Goal: Navigation & Orientation: Go to known website

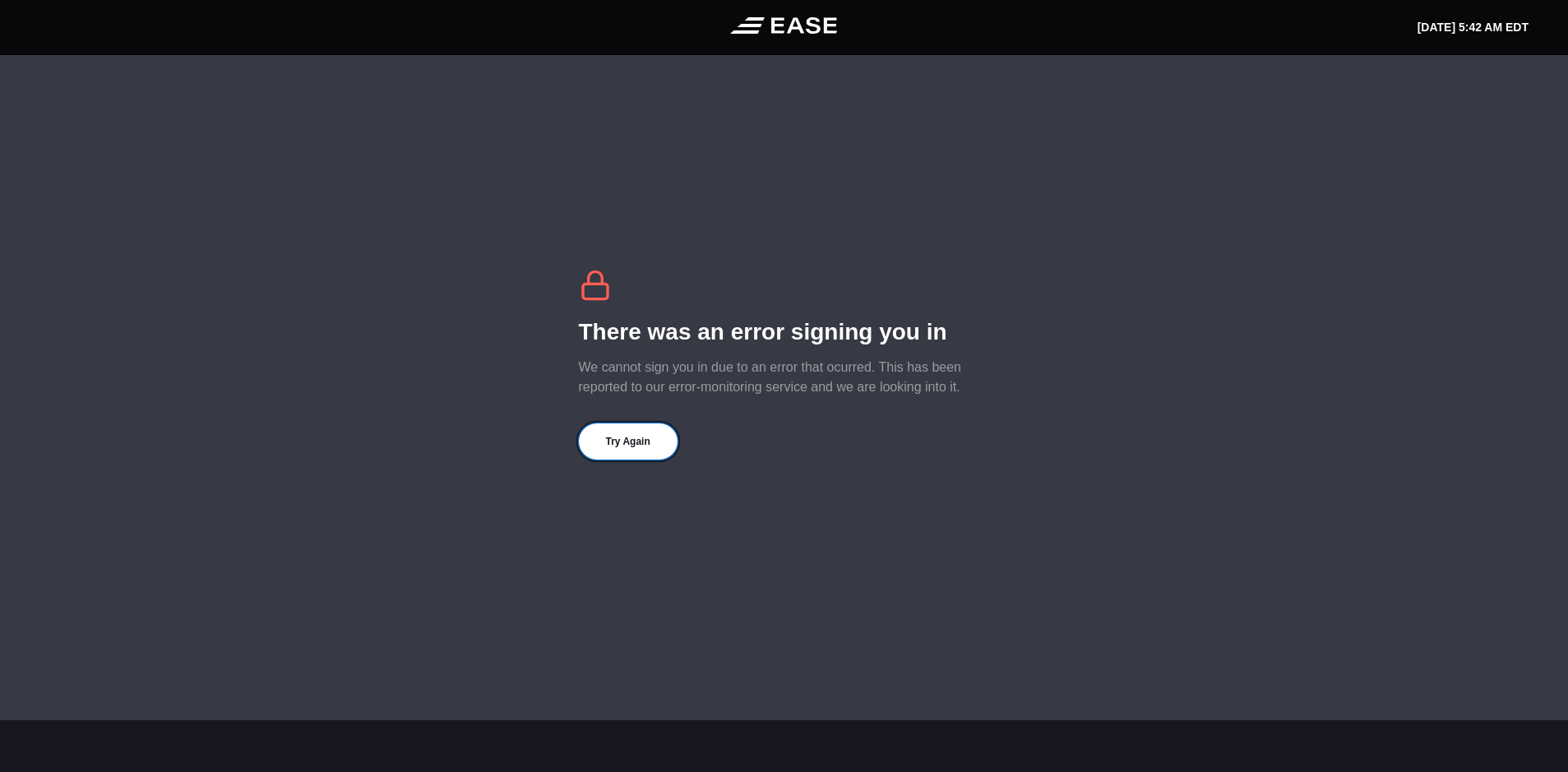
click at [628, 443] on button "Try Again" at bounding box center [628, 441] width 99 height 36
